Goal: Browse casually

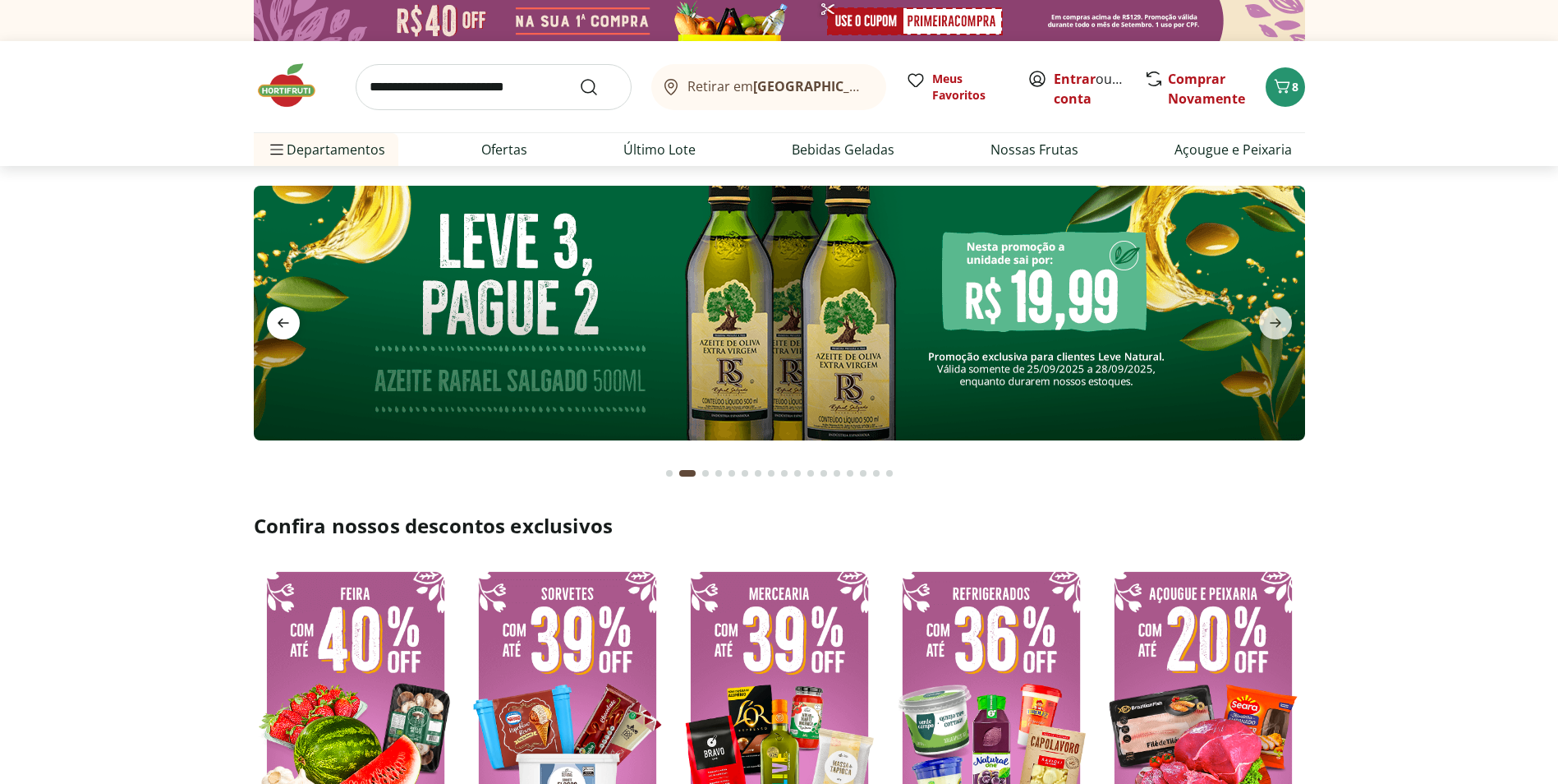
click at [277, 318] on icon "previous" at bounding box center [283, 322] width 20 height 20
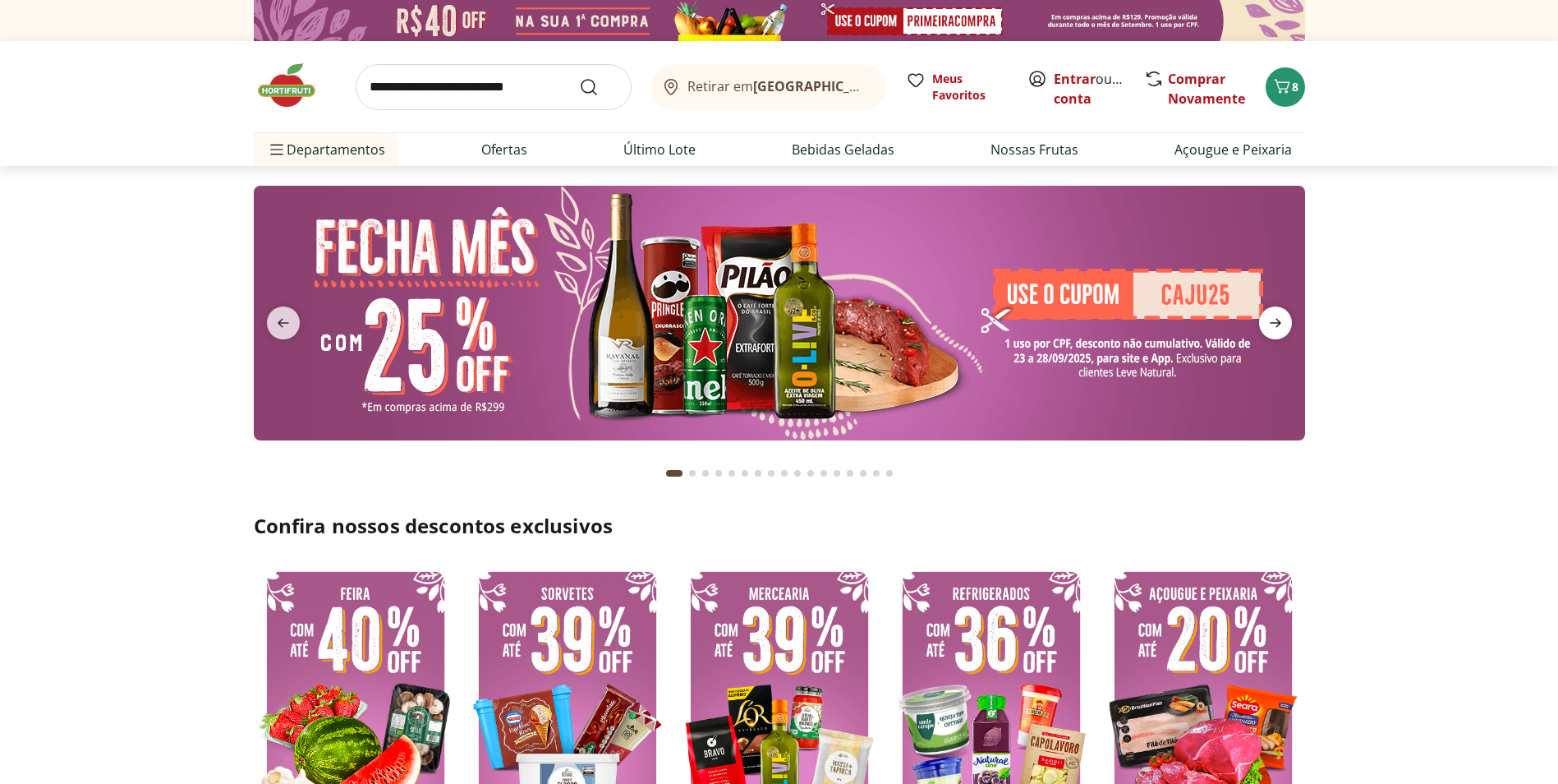
click at [1270, 323] on icon "next" at bounding box center [1276, 323] width 11 height 9
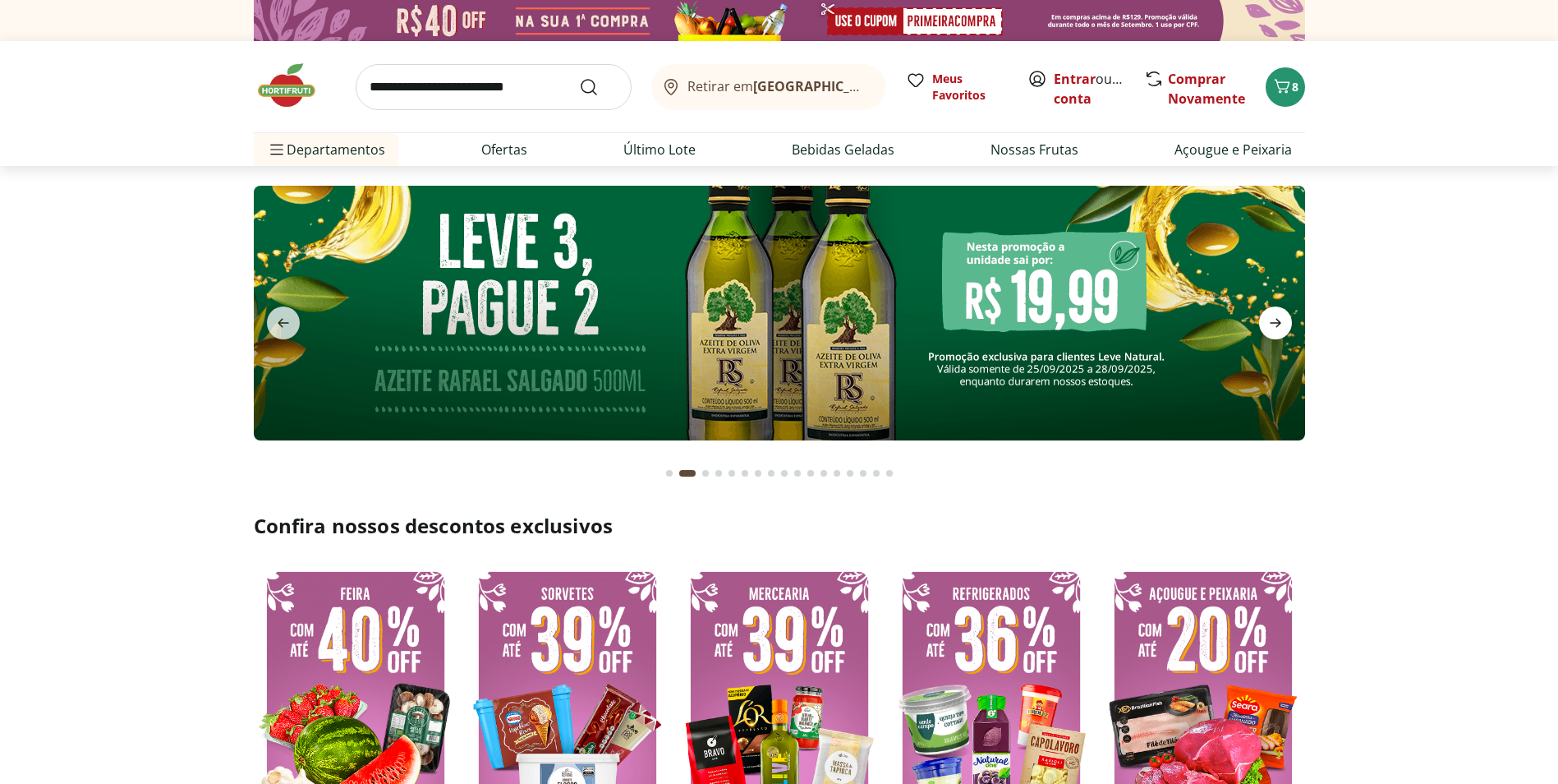
click at [1270, 323] on icon "next" at bounding box center [1276, 323] width 11 height 9
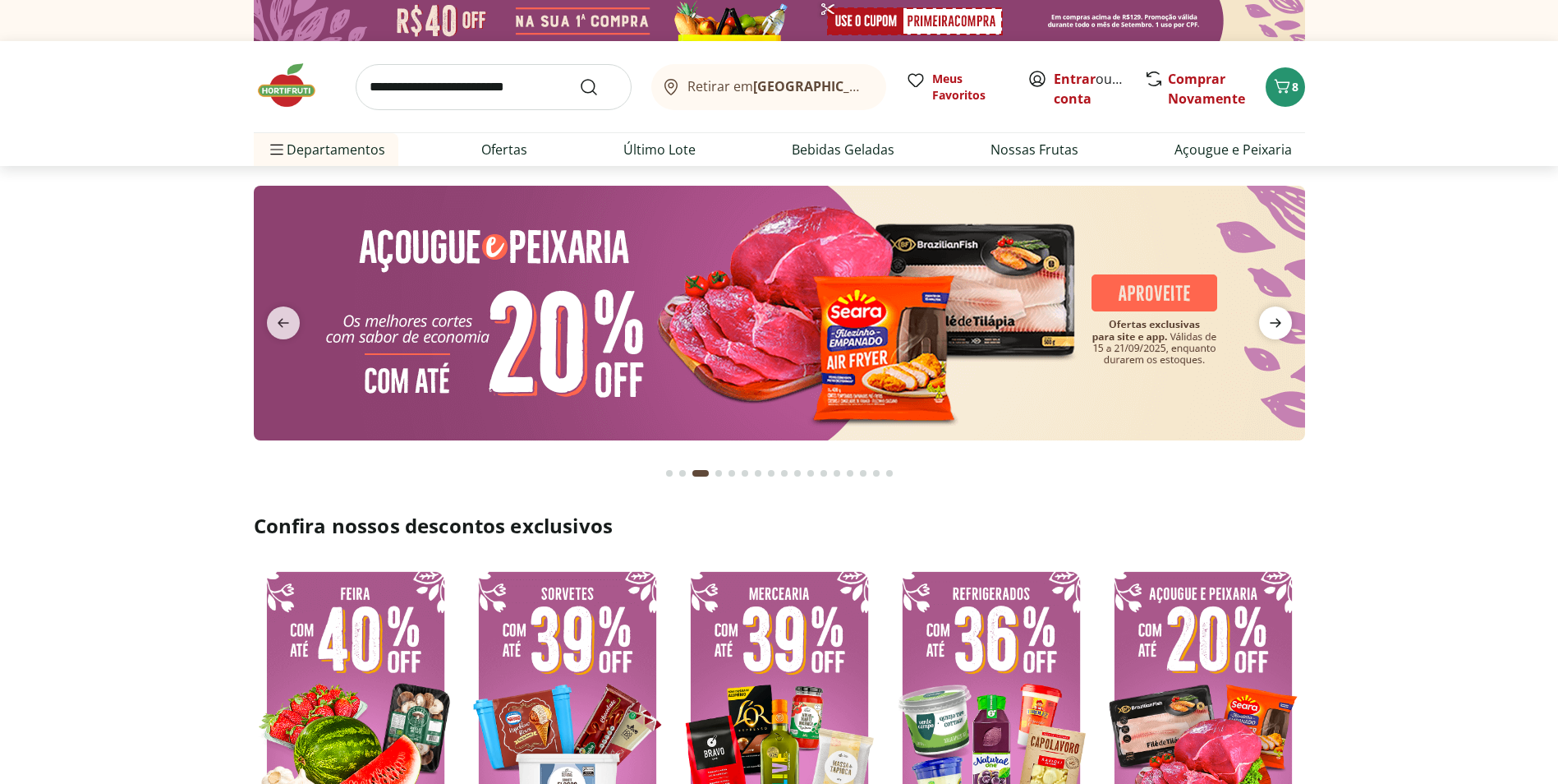
click at [1270, 323] on icon "next" at bounding box center [1276, 323] width 11 height 9
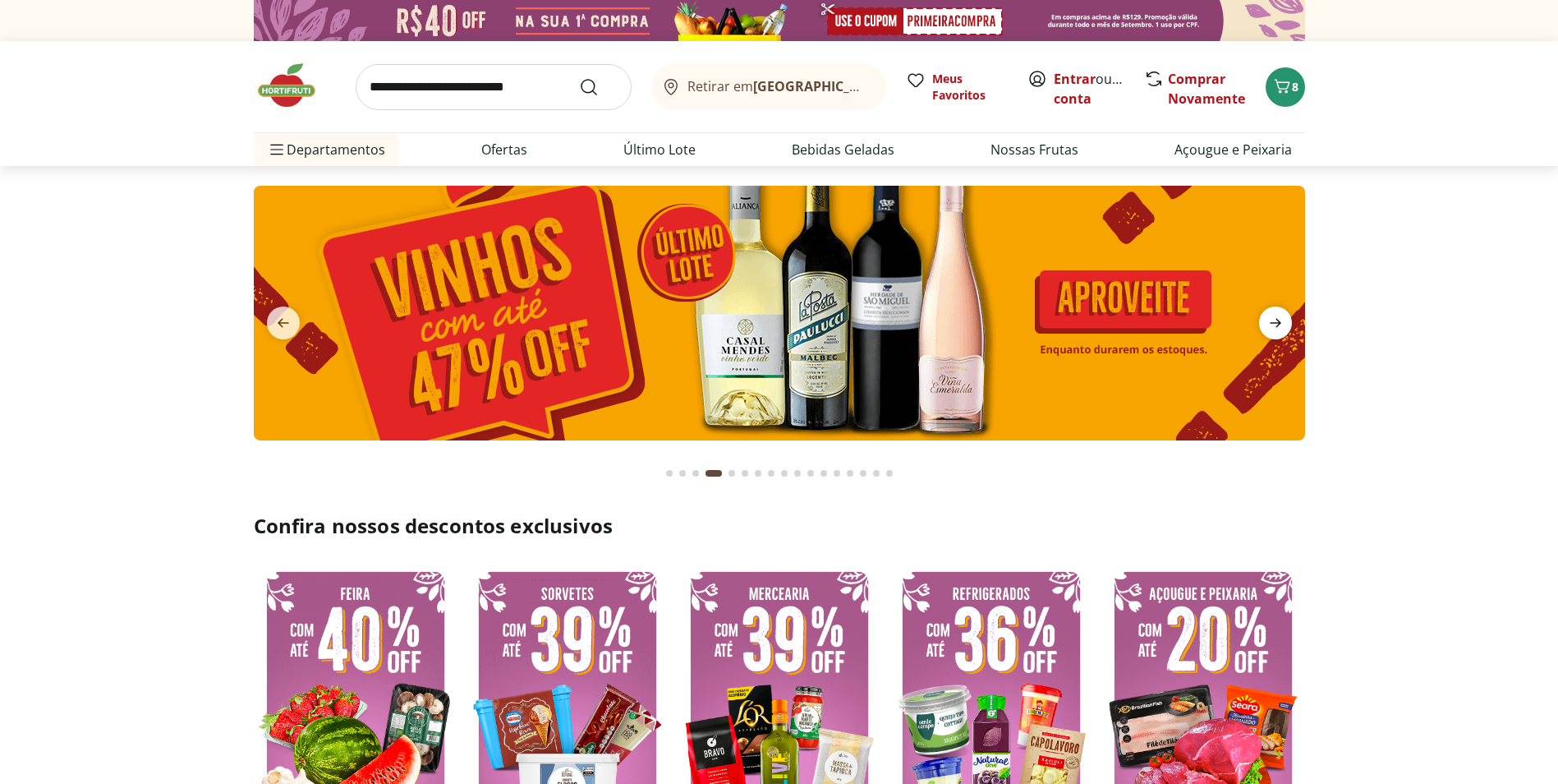
click at [1270, 323] on icon "next" at bounding box center [1276, 323] width 11 height 9
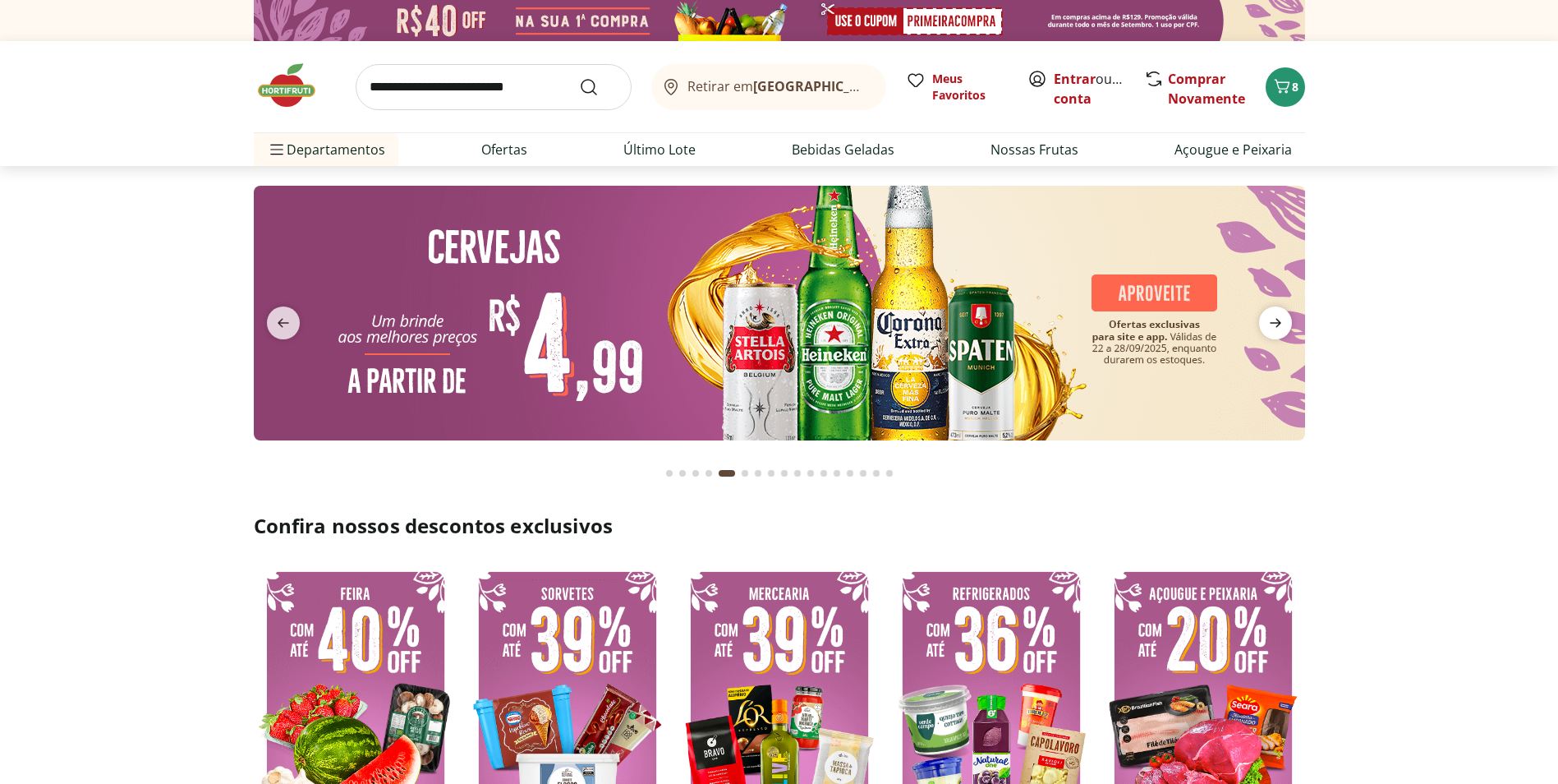
click at [1270, 323] on icon "next" at bounding box center [1276, 323] width 11 height 9
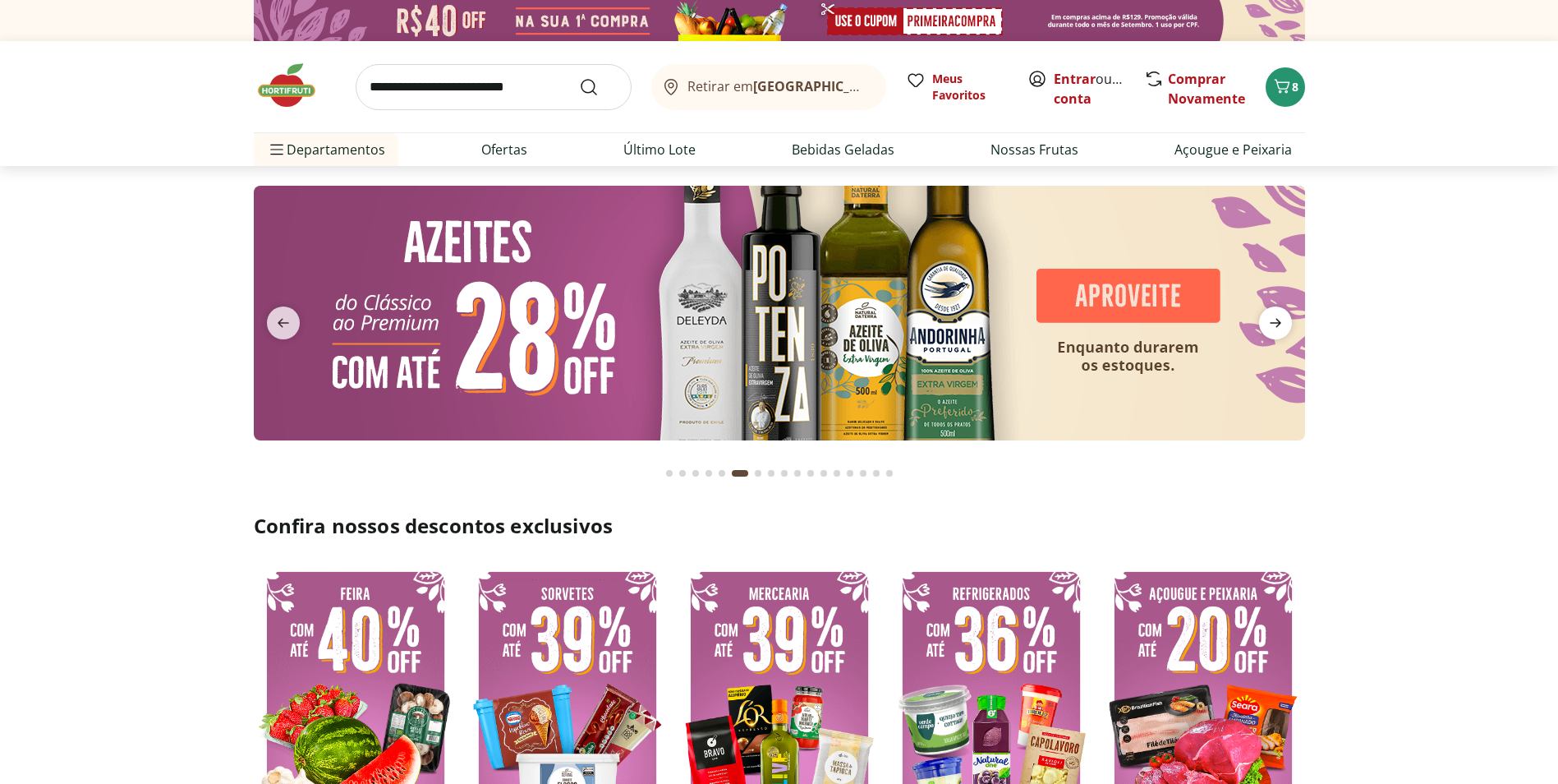
click at [1270, 323] on icon "next" at bounding box center [1276, 323] width 11 height 9
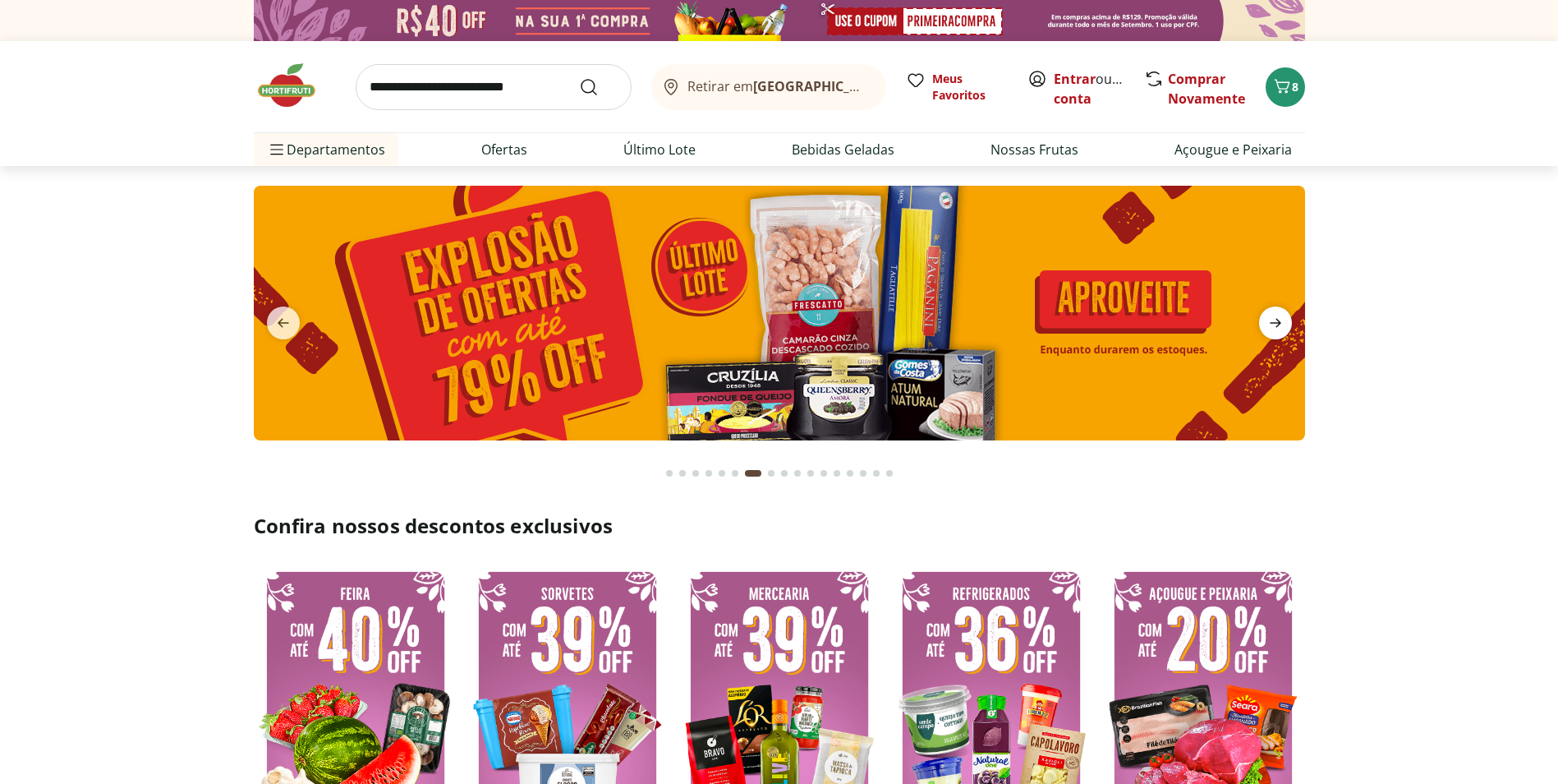
click at [1270, 323] on icon "next" at bounding box center [1276, 323] width 11 height 9
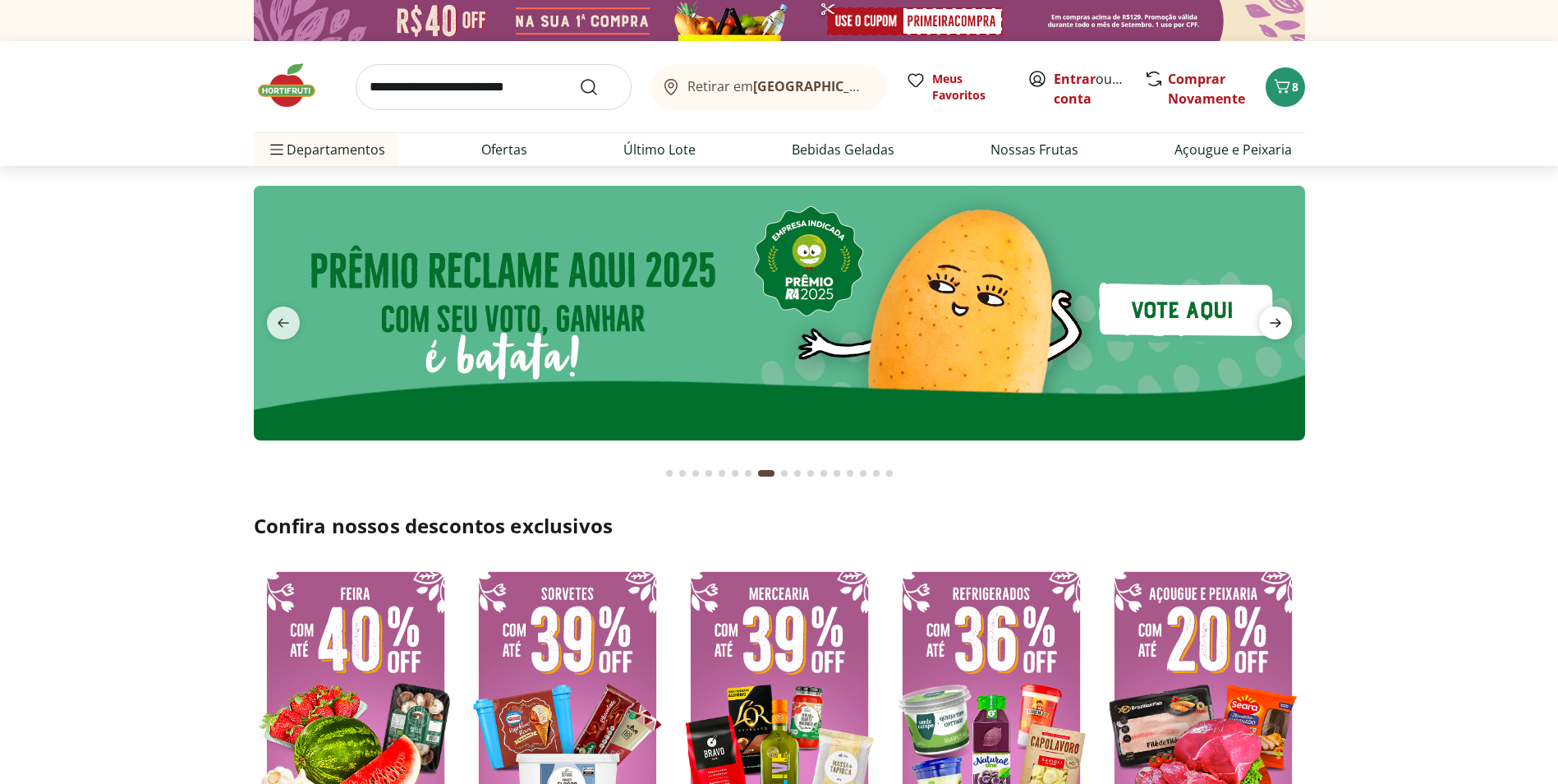
click at [1270, 323] on icon "next" at bounding box center [1276, 323] width 11 height 9
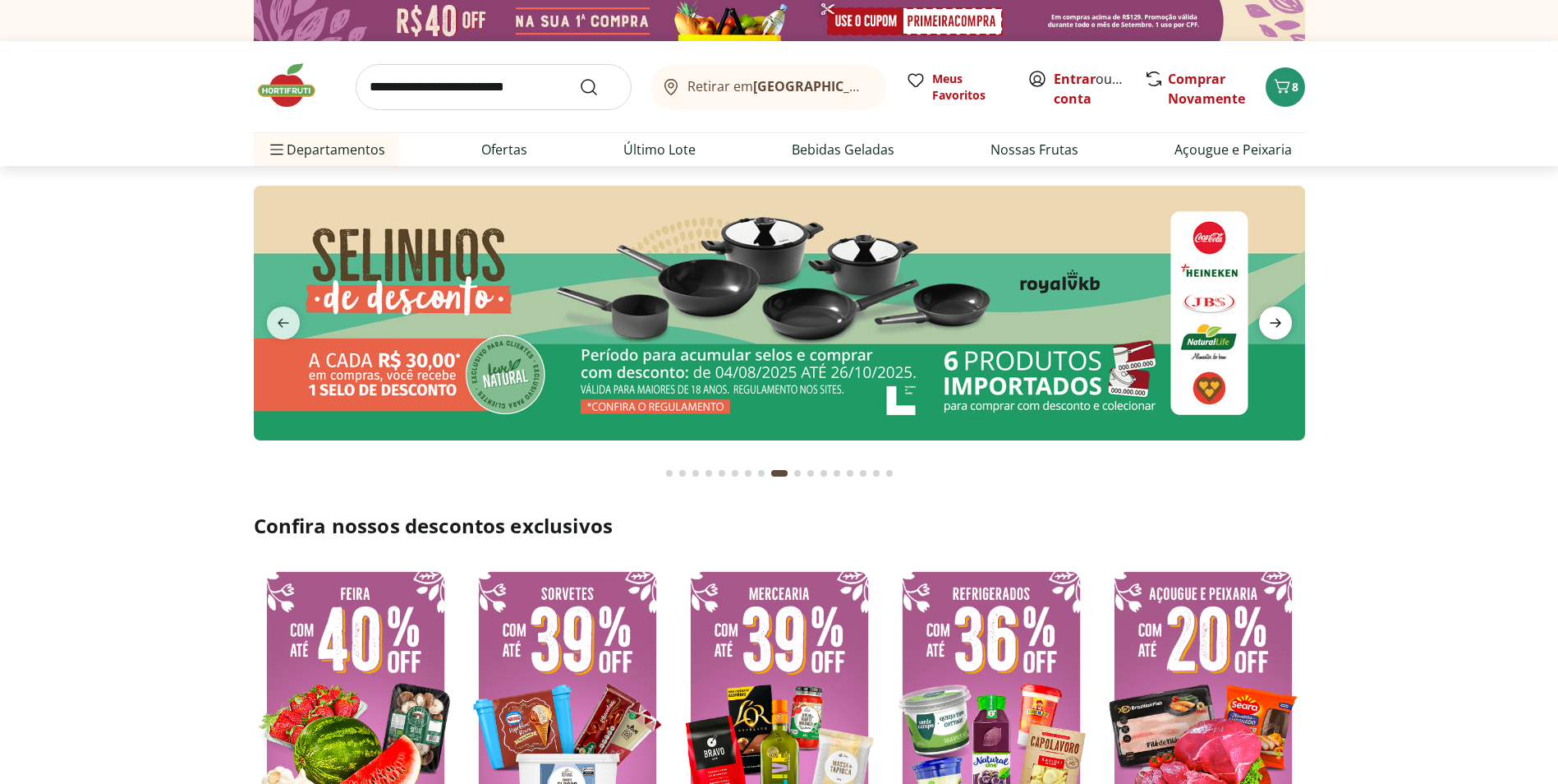
click at [1270, 323] on icon "next" at bounding box center [1276, 323] width 11 height 9
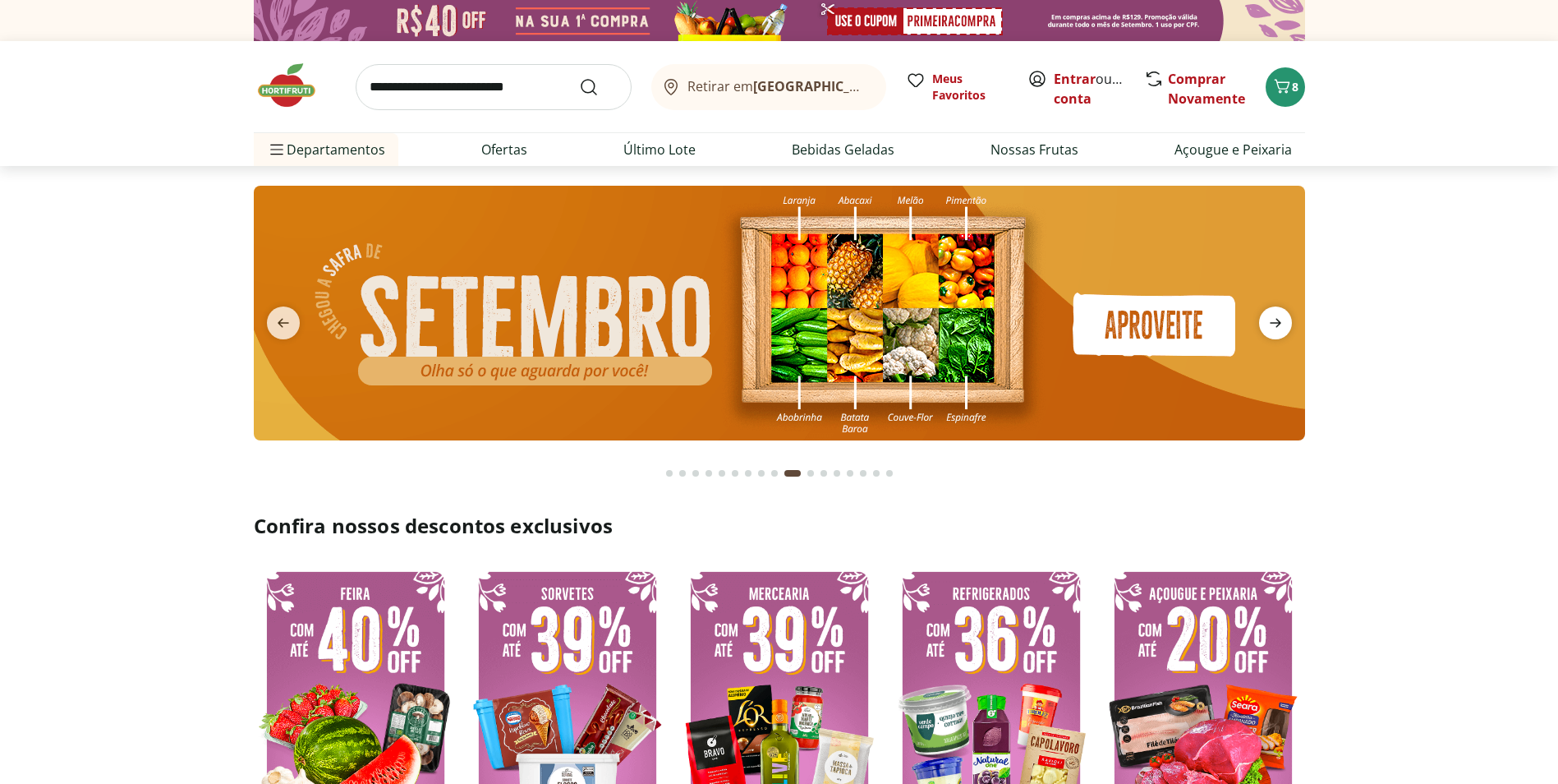
click at [1270, 323] on icon "next" at bounding box center [1276, 323] width 11 height 9
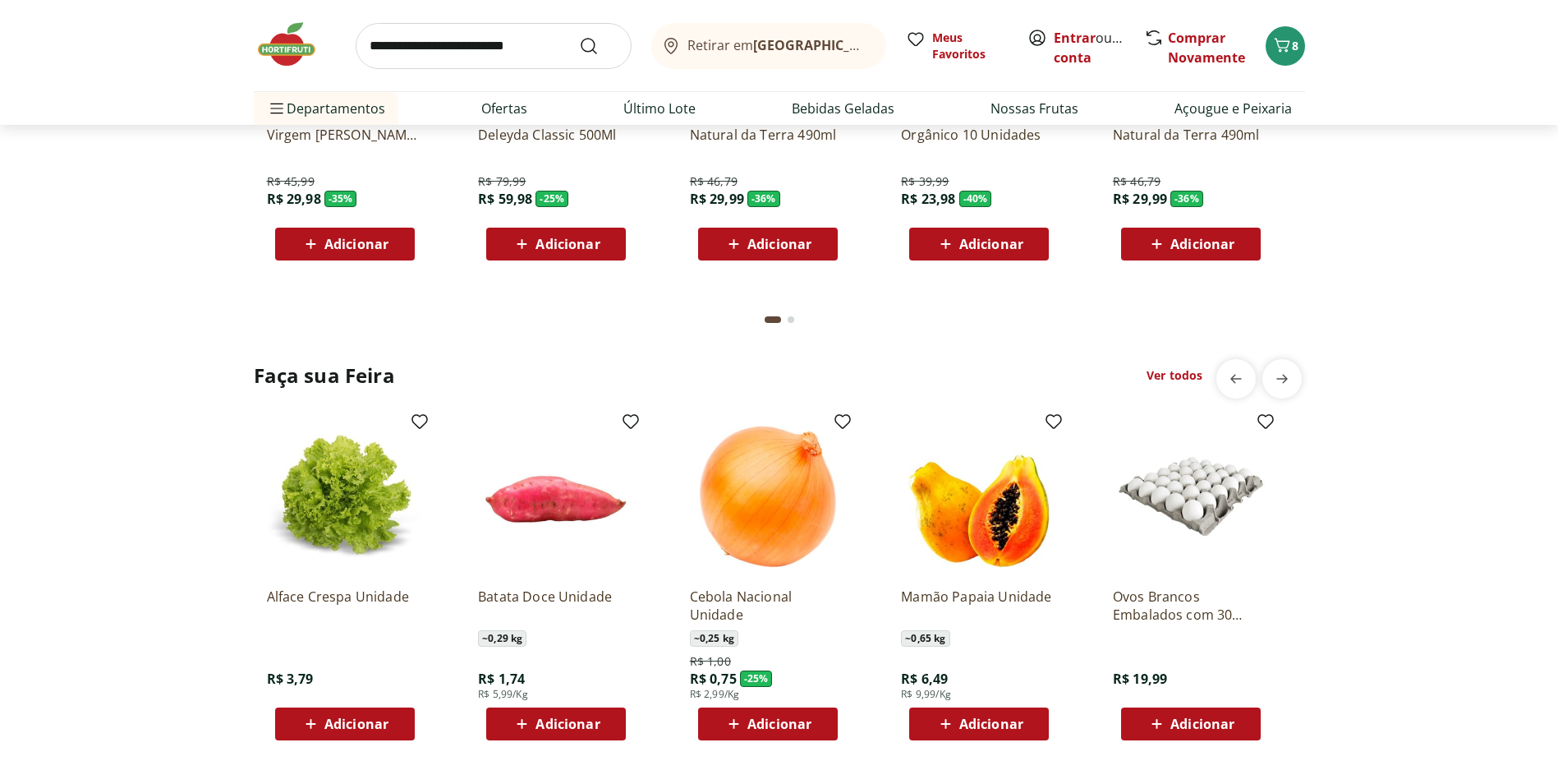
scroll to position [1807, 0]
